Goal: Check status: Check status

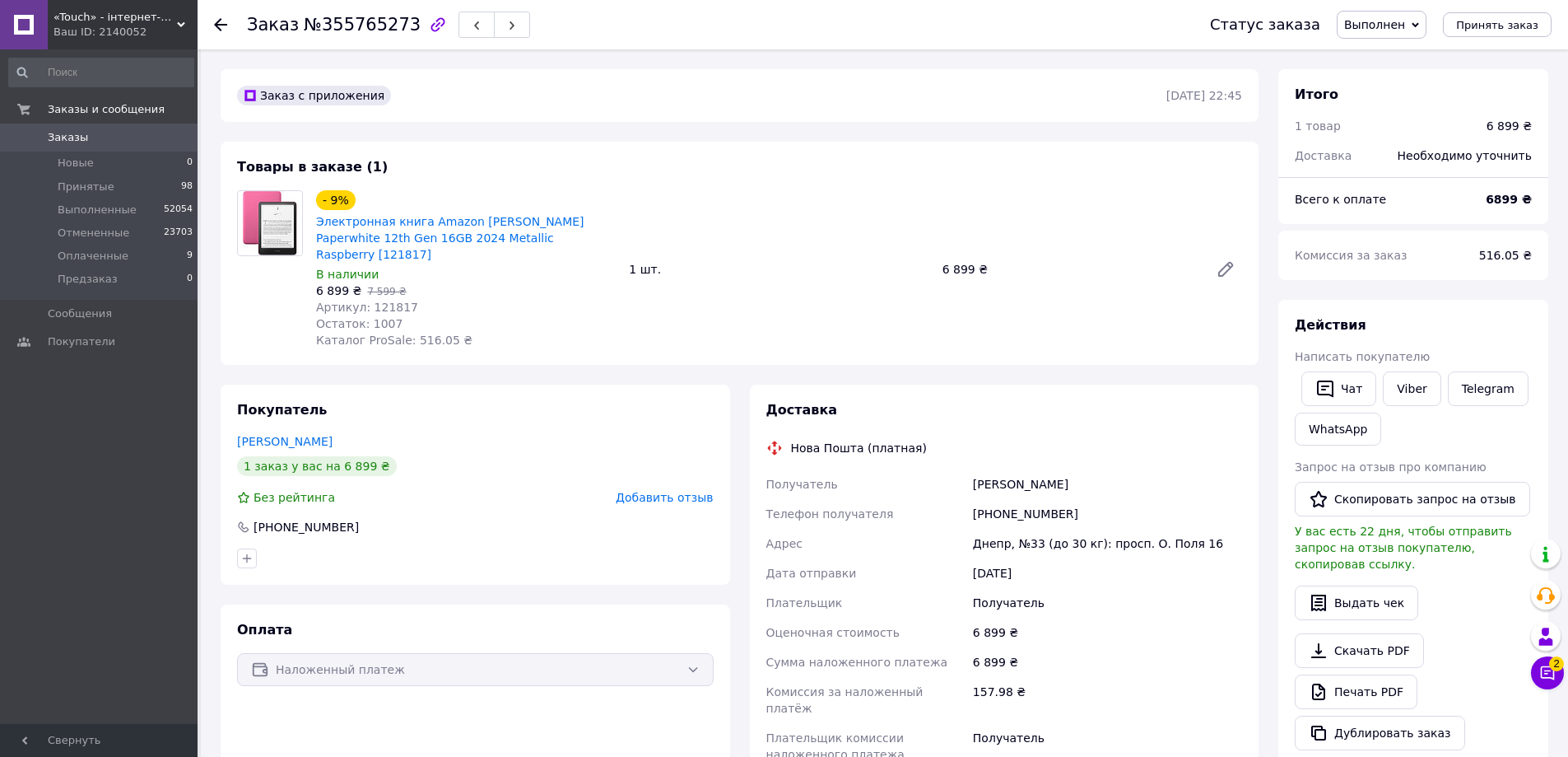
click at [74, 146] on link "Заказы 0" at bounding box center [101, 137] width 203 height 28
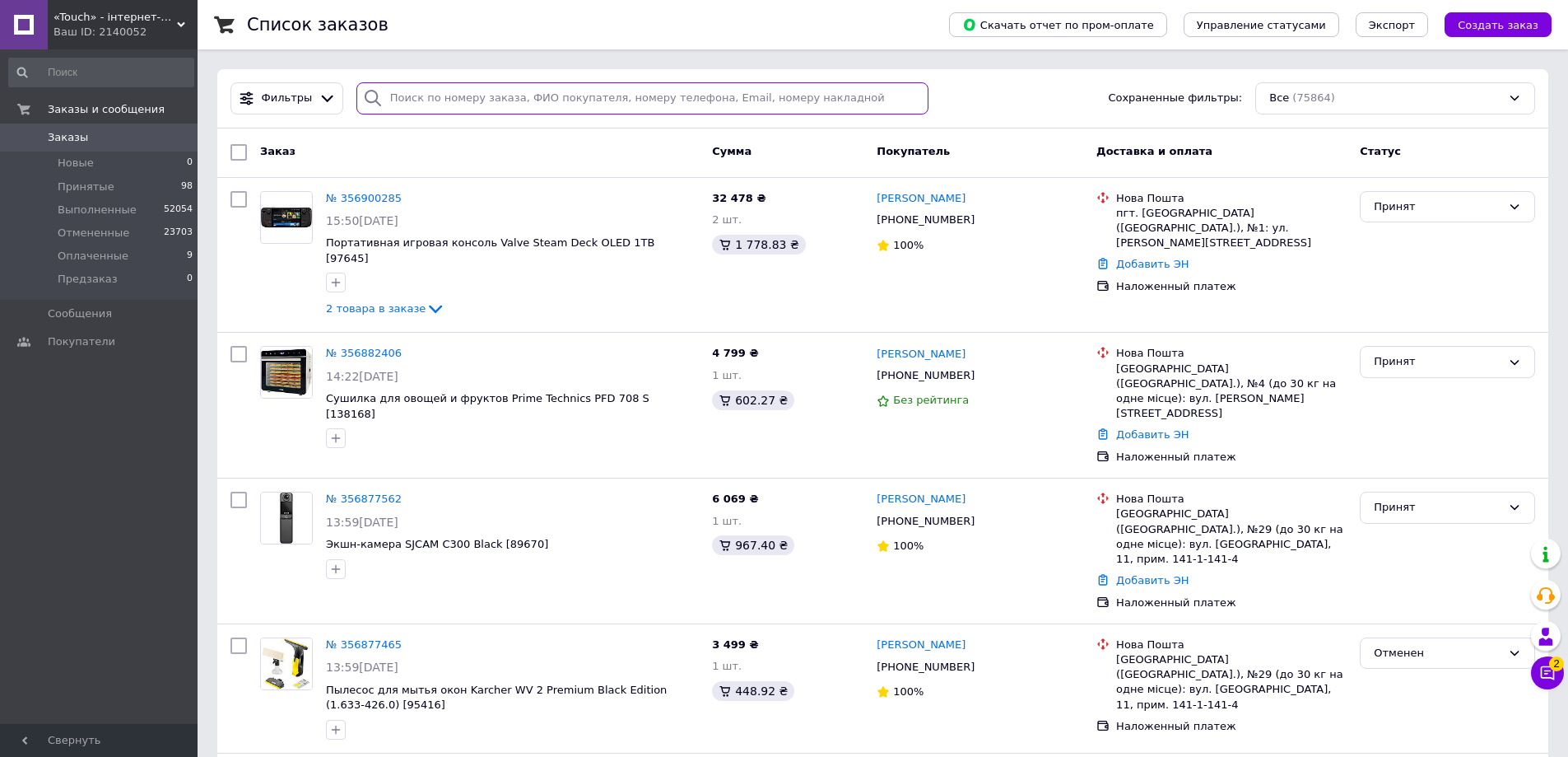
click at [431, 100] on input "search" at bounding box center [643, 98] width 573 height 32
paste input "356877562"
type input "356877562"
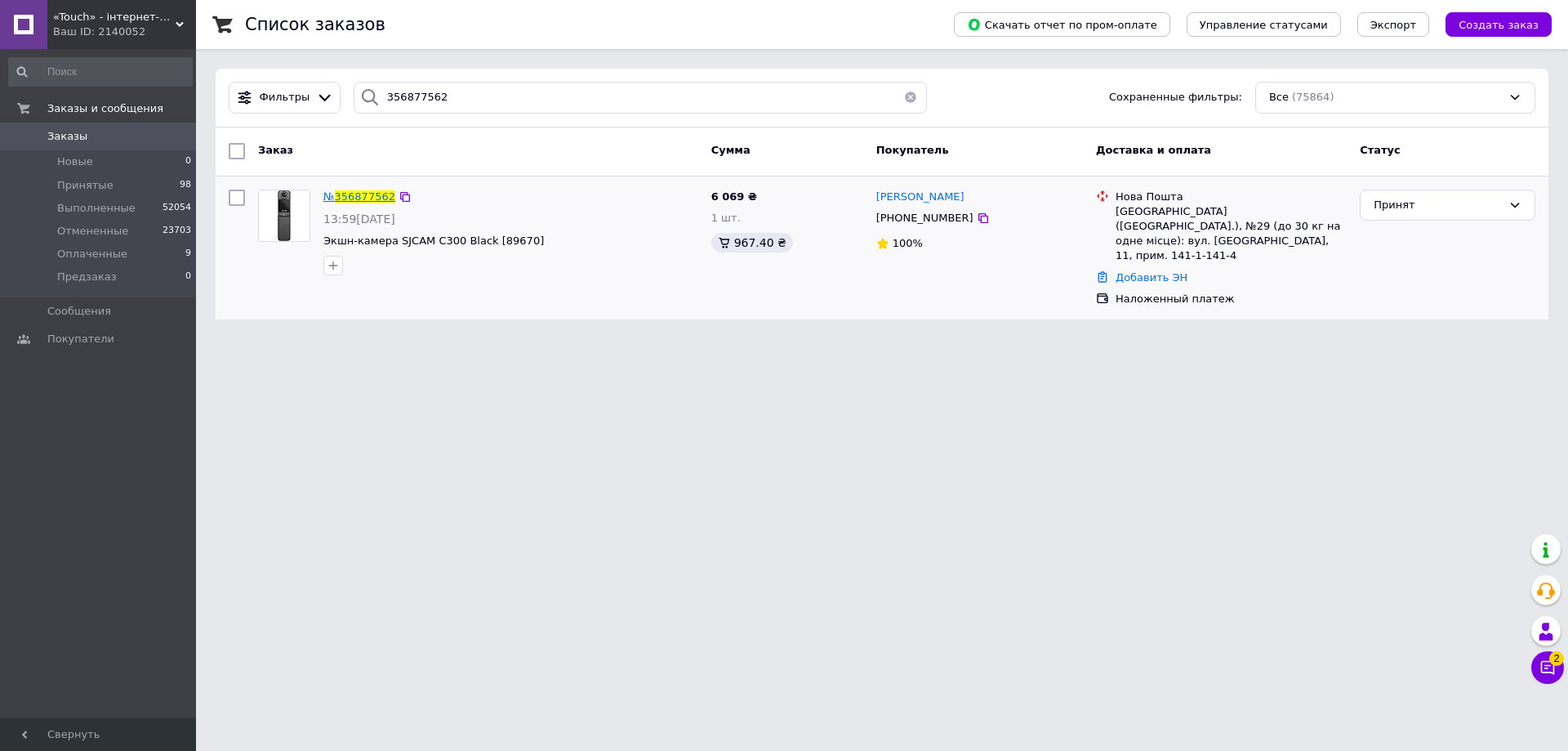
click at [361, 200] on span "356877562" at bounding box center [364, 197] width 60 height 13
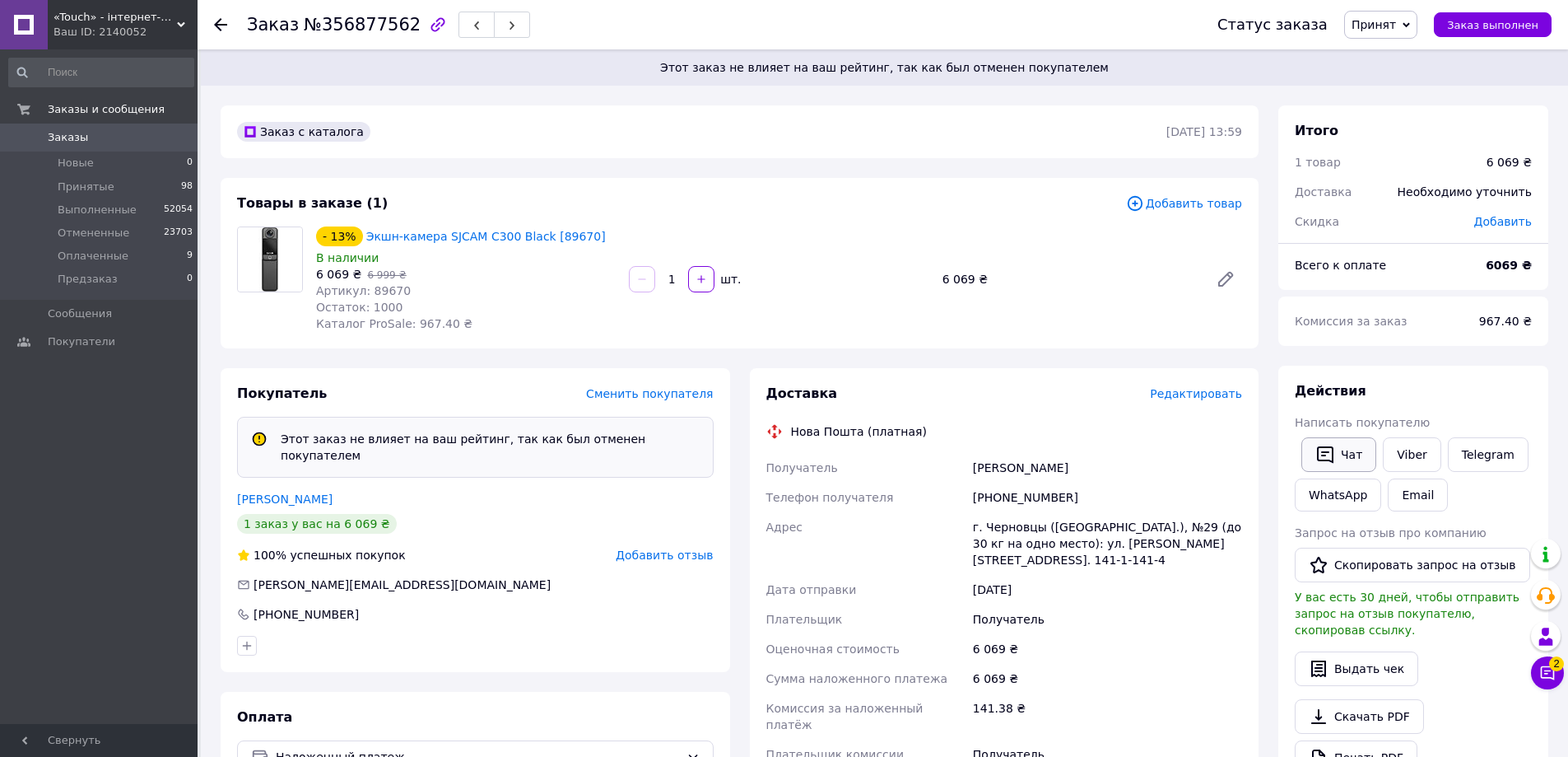
click at [1342, 454] on button "Чат" at bounding box center [1339, 455] width 75 height 35
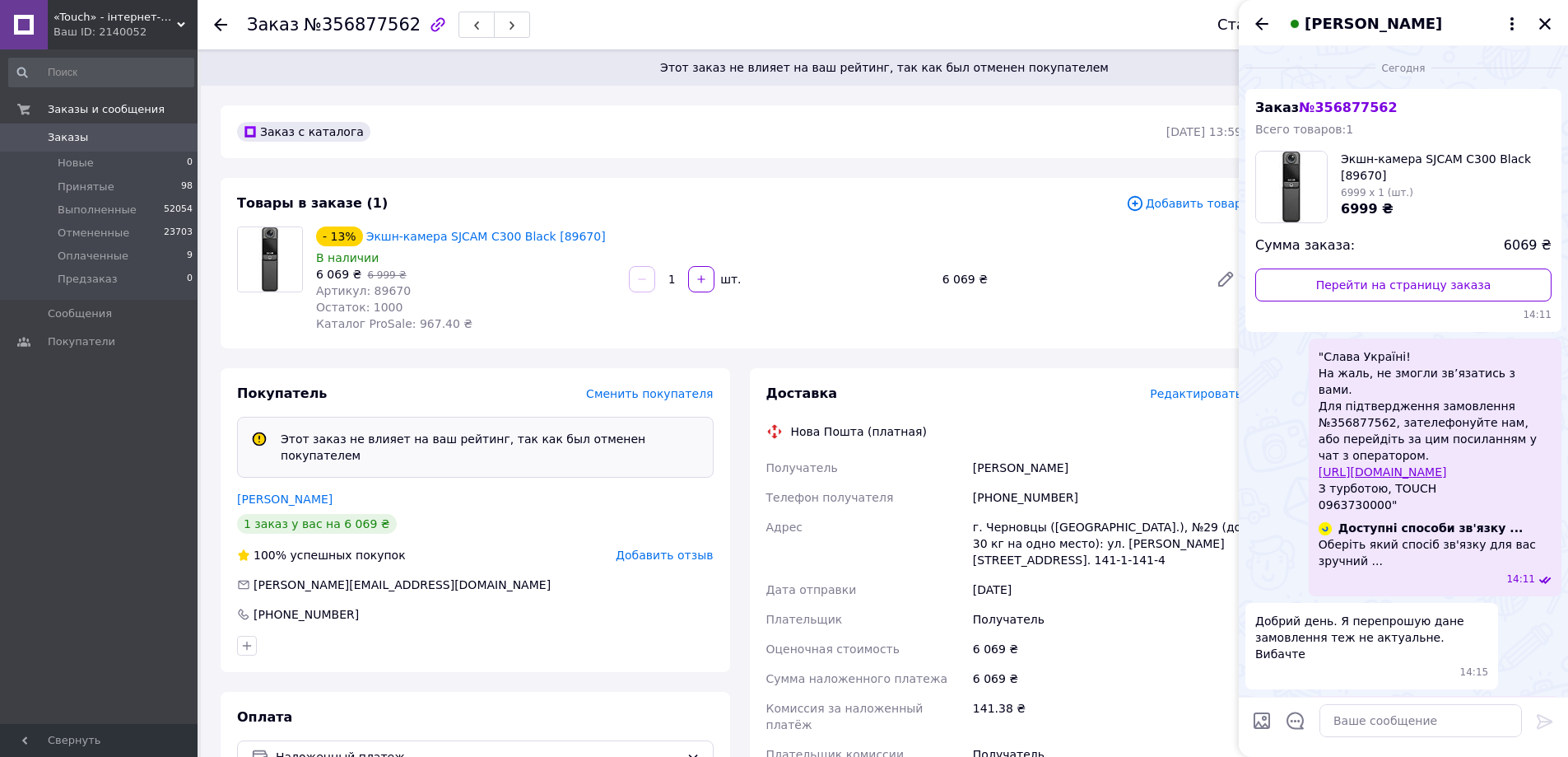
scroll to position [231, 0]
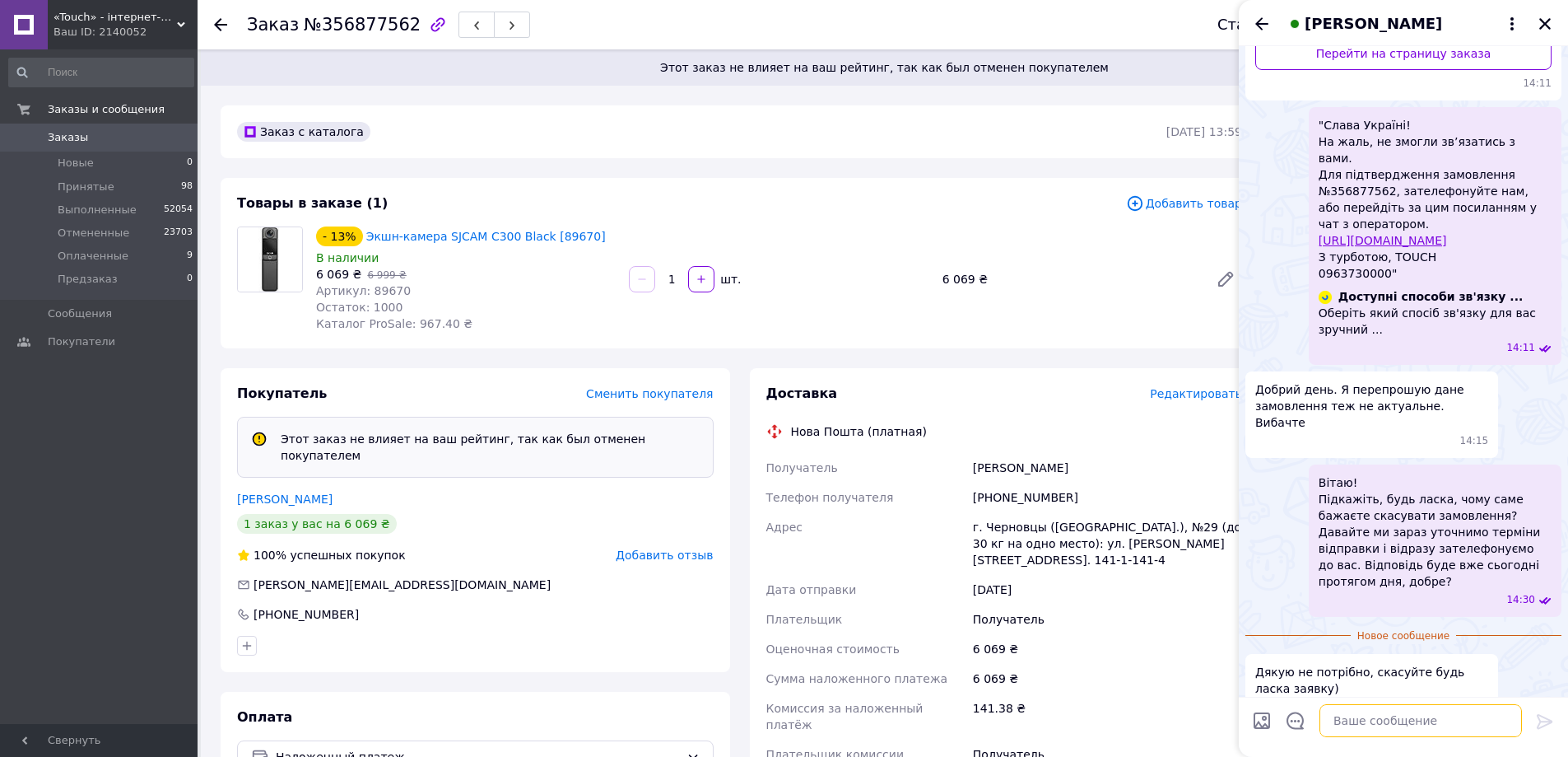
click at [1381, 734] on textarea at bounding box center [1421, 721] width 203 height 33
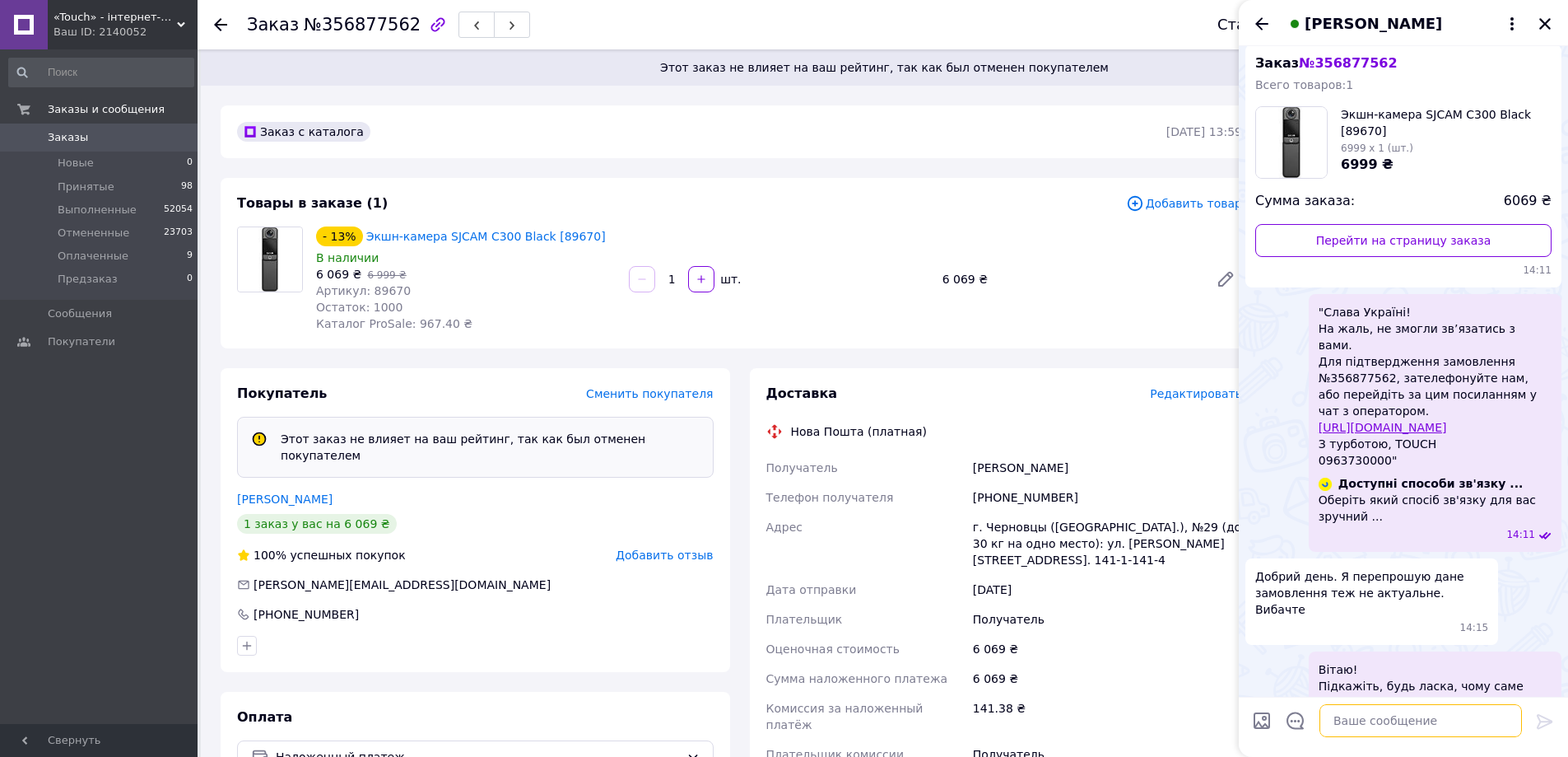
scroll to position [0, 0]
